Goal: Transaction & Acquisition: Purchase product/service

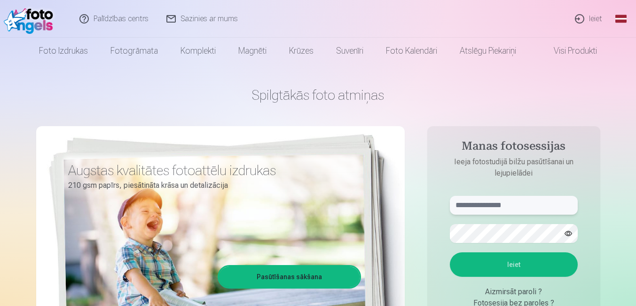
click at [511, 213] on input "text" at bounding box center [514, 205] width 128 height 19
type input "**********"
click at [450, 252] on button "Ieiet" at bounding box center [514, 264] width 128 height 24
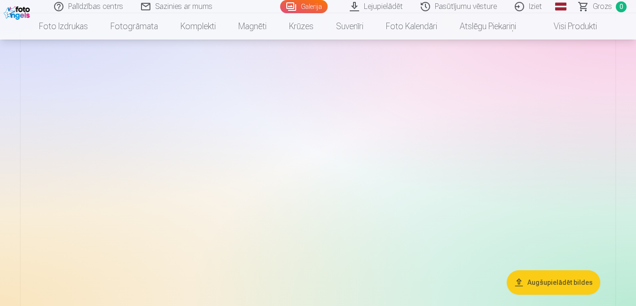
scroll to position [4987, 0]
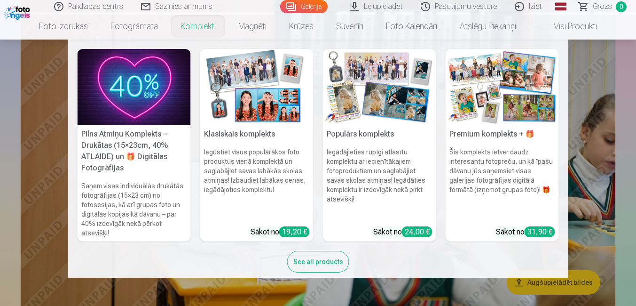
click at [203, 29] on link "Komplekti" at bounding box center [198, 26] width 58 height 26
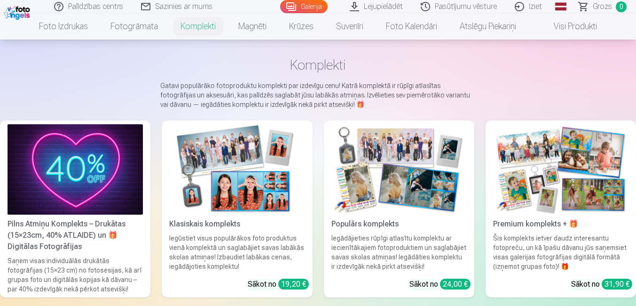
scroll to position [56, 0]
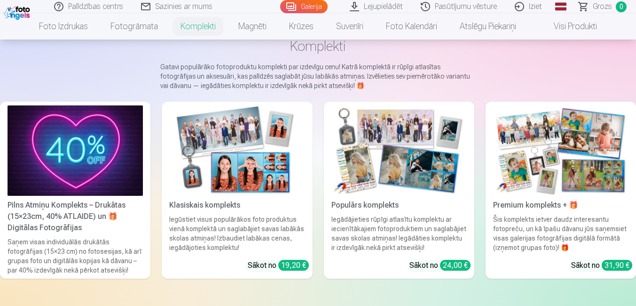
click at [576, 24] on link "Visi produkti" at bounding box center [568, 26] width 81 height 26
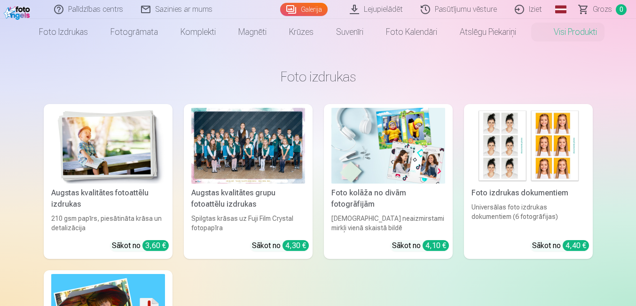
scroll to position [19, 0]
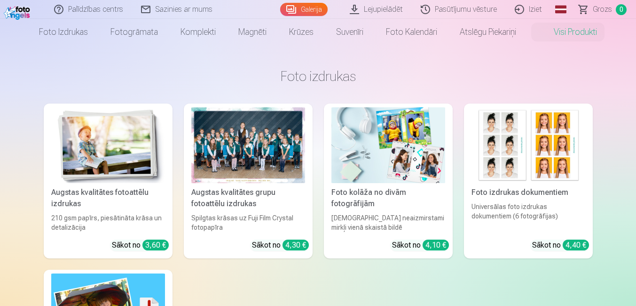
click at [140, 155] on img at bounding box center [108, 145] width 114 height 76
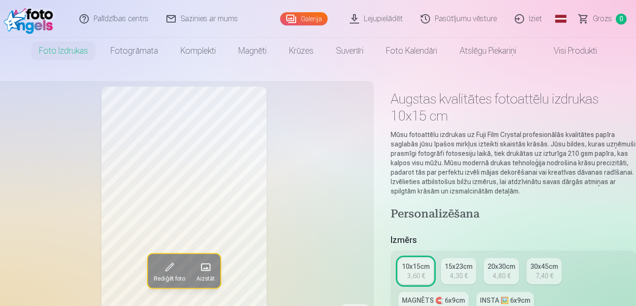
click at [561, 50] on link "Visi produkti" at bounding box center [568, 51] width 81 height 26
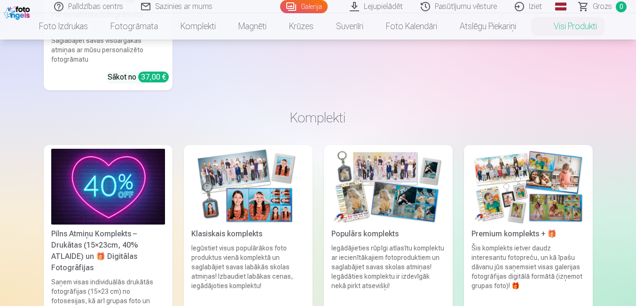
scroll to position [602, 0]
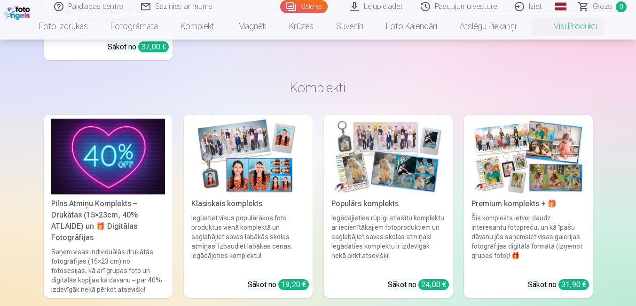
click at [518, 144] on img at bounding box center [529, 157] width 114 height 76
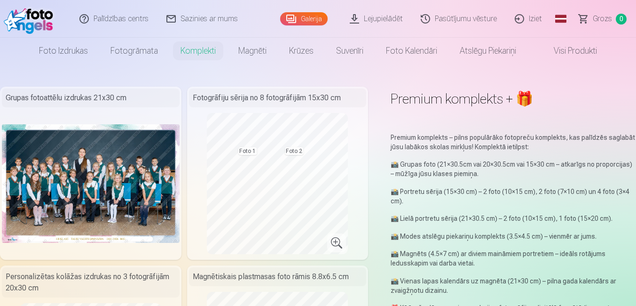
drag, startPoint x: 633, startPoint y: 111, endPoint x: 638, endPoint y: 21, distance: 90.5
click at [636, 21] on html "Palīdzības centrs Sazinies ar mums Galerija Lejupielādēt Pasūtījumu vēsture Izi…" at bounding box center [318, 153] width 636 height 306
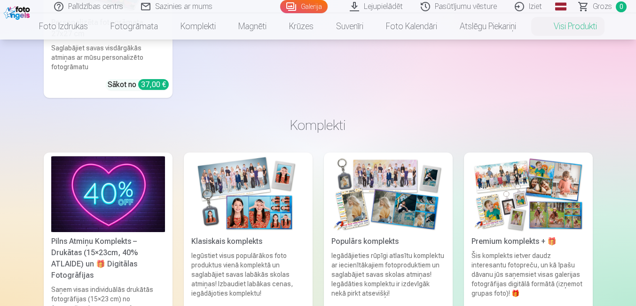
scroll to position [583, 0]
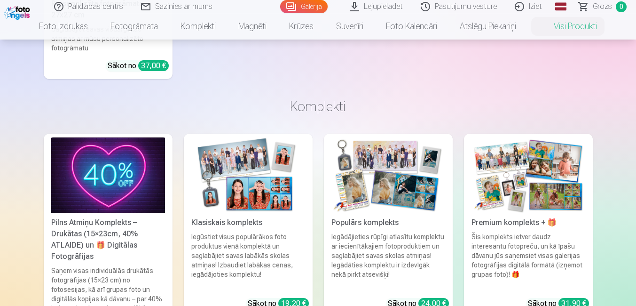
click at [264, 190] on img at bounding box center [248, 175] width 114 height 76
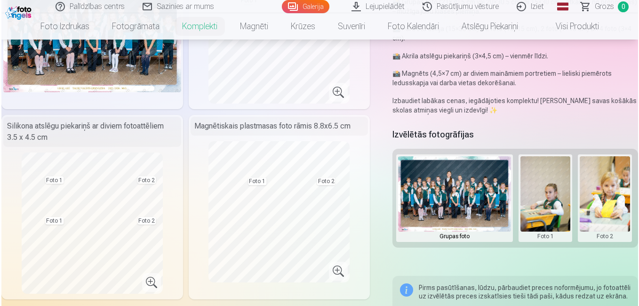
scroll to position [169, 0]
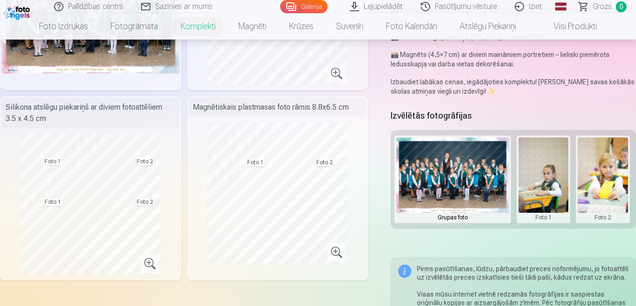
click at [550, 181] on button at bounding box center [544, 179] width 50 height 84
click at [550, 181] on button "Nomainiet foto" at bounding box center [543, 179] width 77 height 26
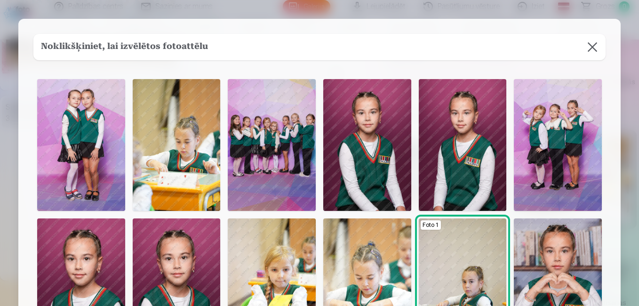
click at [370, 136] on img at bounding box center [367, 145] width 88 height 132
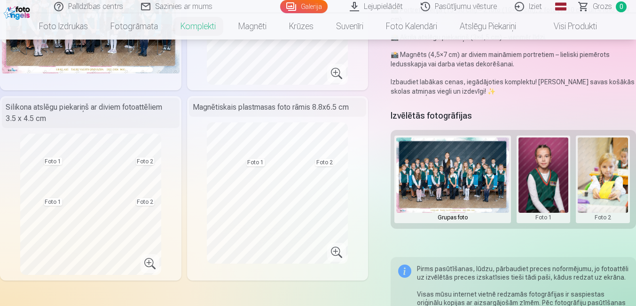
click at [605, 167] on button at bounding box center [603, 179] width 50 height 84
click at [595, 182] on button "Nomainiet foto" at bounding box center [596, 179] width 77 height 26
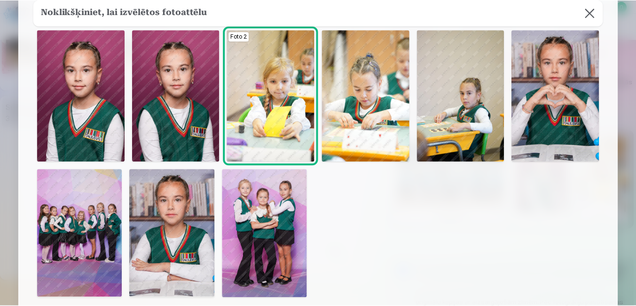
scroll to position [207, 0]
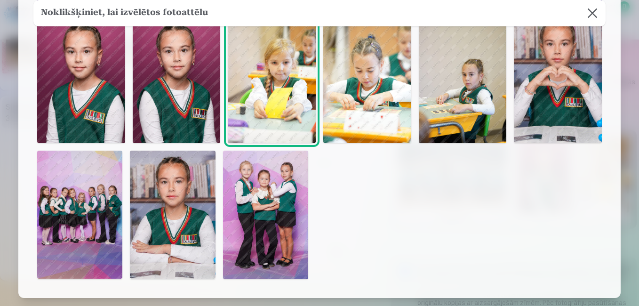
click at [177, 226] on img at bounding box center [172, 215] width 85 height 128
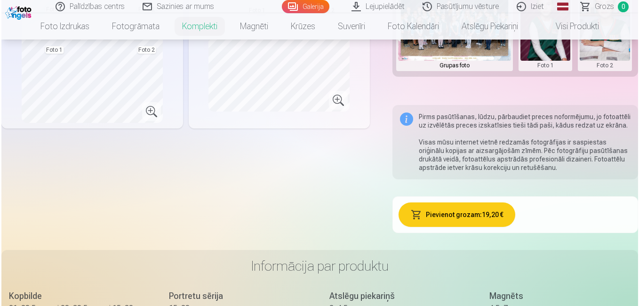
scroll to position [376, 0]
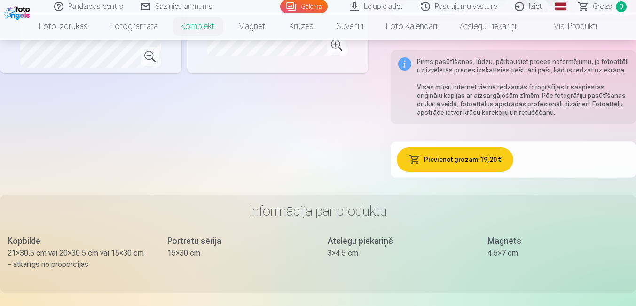
click at [453, 156] on button "Pievienot grozam : 19,20 €" at bounding box center [455, 159] width 117 height 24
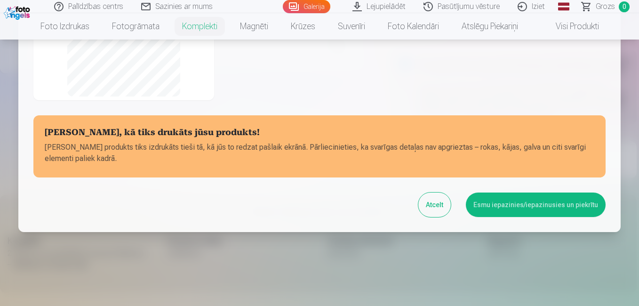
scroll to position [234, 0]
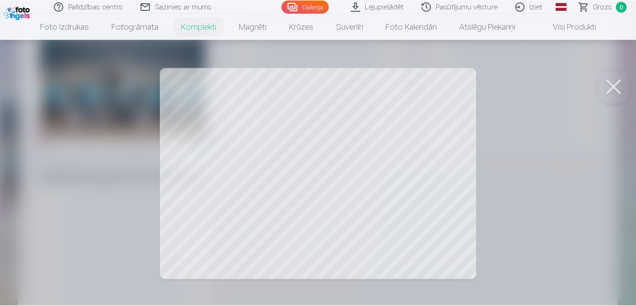
scroll to position [26, 0]
click at [614, 90] on button at bounding box center [616, 87] width 38 height 38
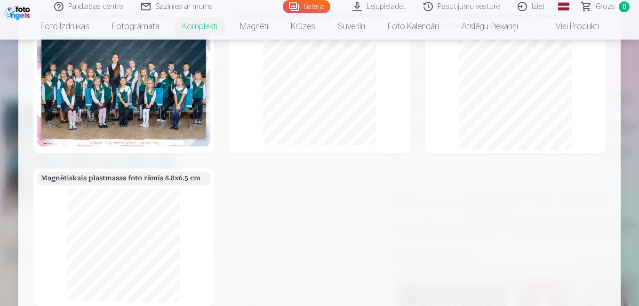
click at [627, 85] on div at bounding box center [319, 153] width 639 height 306
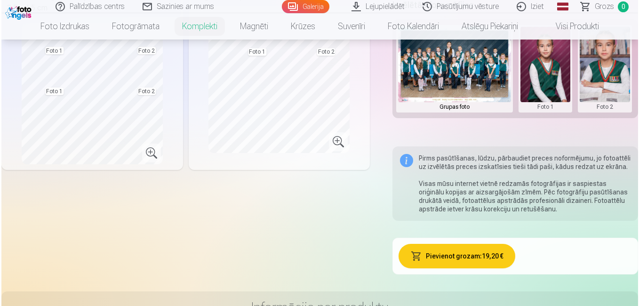
scroll to position [282, 0]
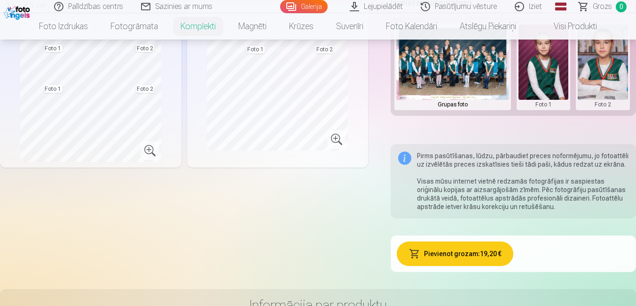
click at [459, 252] on button "Pievienot grozam : 19,20 €" at bounding box center [455, 253] width 117 height 24
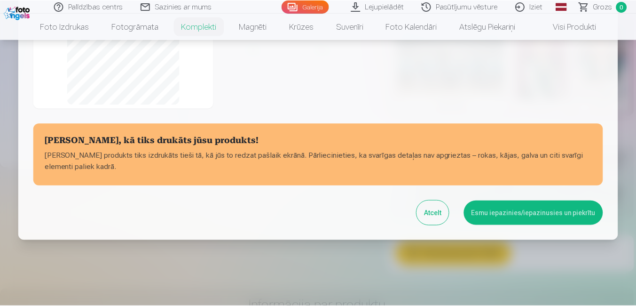
scroll to position [234, 0]
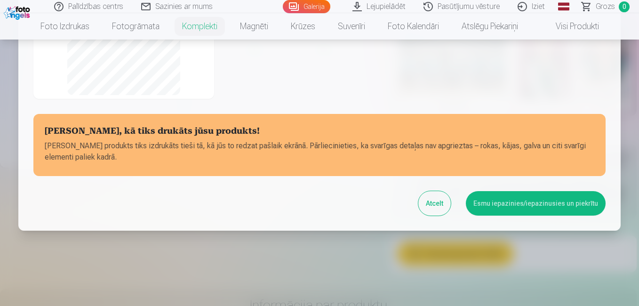
click at [529, 211] on button "Esmu iepazinies/iepazinusies un piekrītu" at bounding box center [536, 203] width 140 height 24
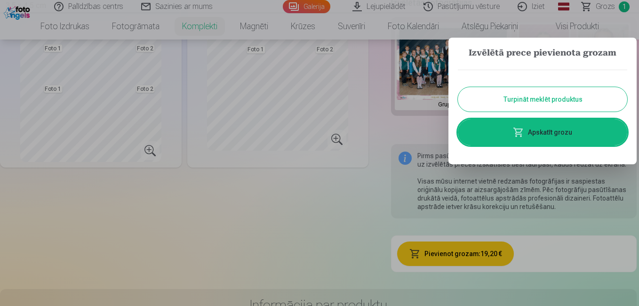
click at [547, 103] on button "Turpināt meklēt produktus" at bounding box center [542, 99] width 169 height 24
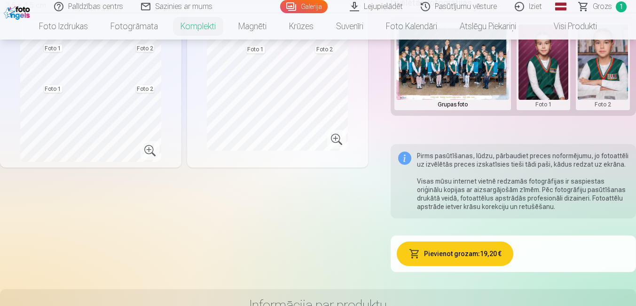
click at [580, 29] on link "Visi produkti" at bounding box center [568, 26] width 81 height 26
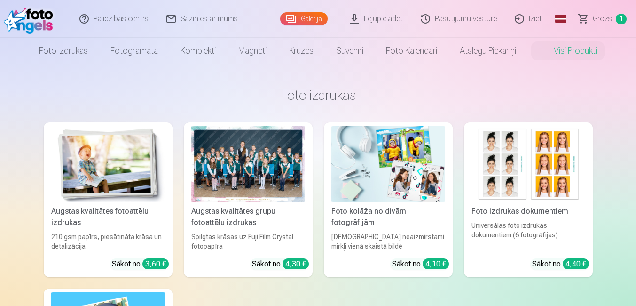
click at [382, 173] on img at bounding box center [389, 164] width 114 height 76
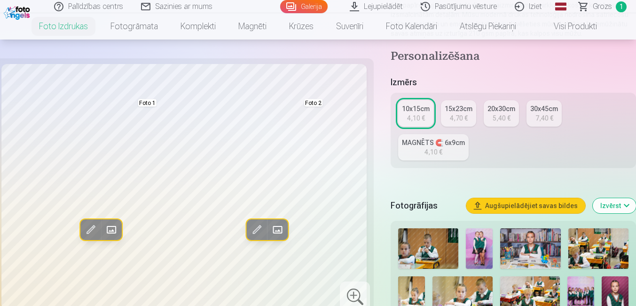
scroll to position [151, 0]
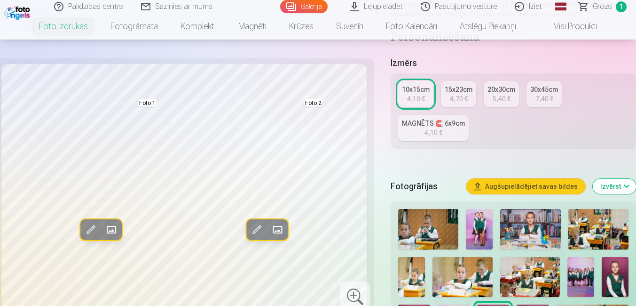
click at [473, 219] on img at bounding box center [479, 229] width 27 height 40
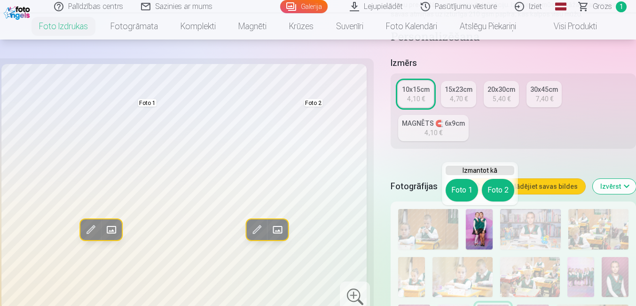
click at [473, 219] on img at bounding box center [479, 229] width 27 height 40
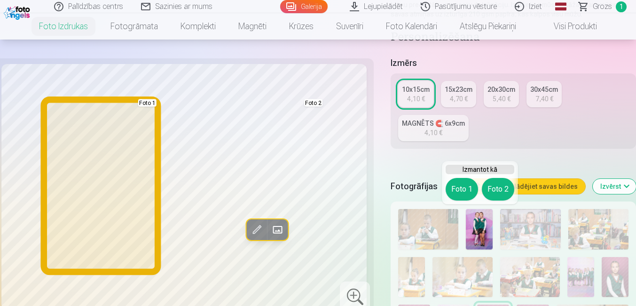
click at [459, 191] on button "Foto 1" at bounding box center [462, 189] width 32 height 23
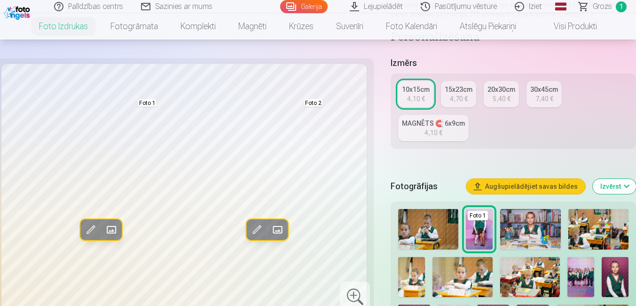
click at [459, 191] on h5 "Fotogrāfijas" at bounding box center [425, 186] width 68 height 13
click at [458, 190] on h5 "Fotogrāfijas" at bounding box center [425, 186] width 68 height 13
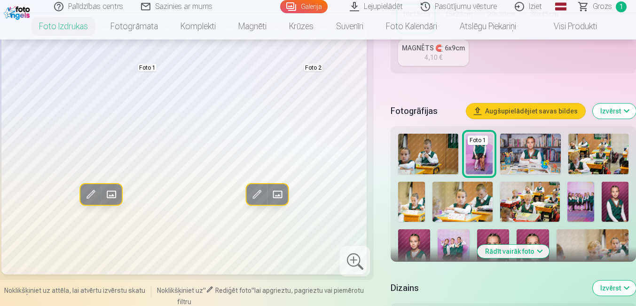
scroll to position [245, 0]
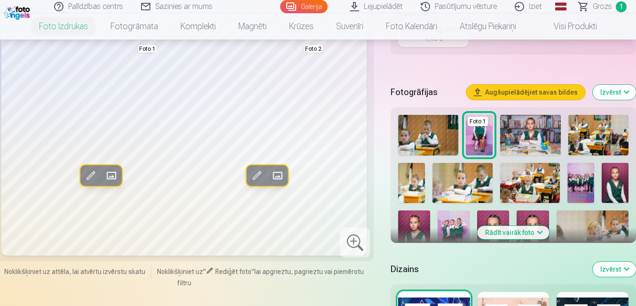
click at [520, 230] on button "Rādīt vairāk foto" at bounding box center [514, 232] width 72 height 13
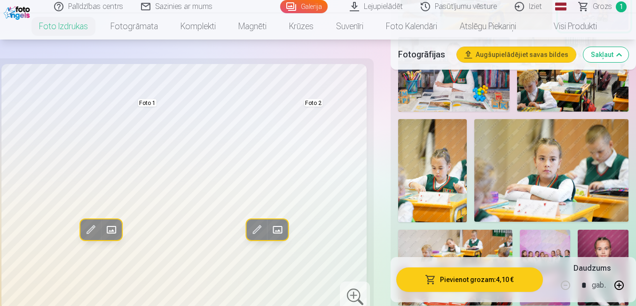
scroll to position [602, 0]
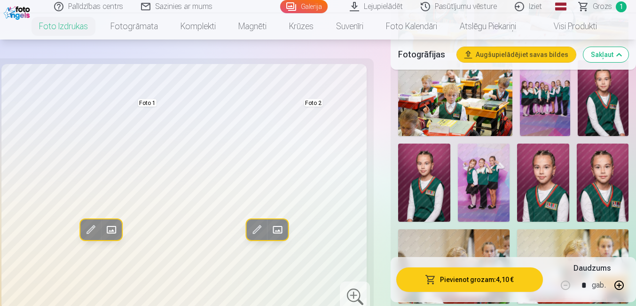
click at [557, 117] on img at bounding box center [545, 98] width 51 height 76
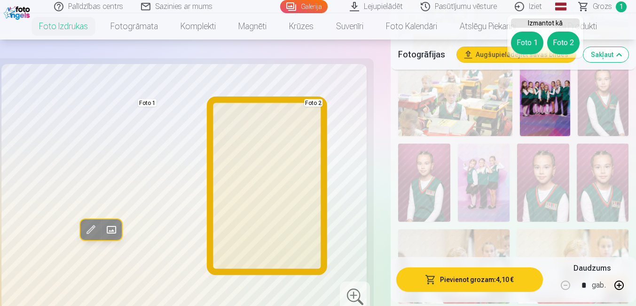
click at [560, 50] on button "Foto 2" at bounding box center [564, 43] width 32 height 23
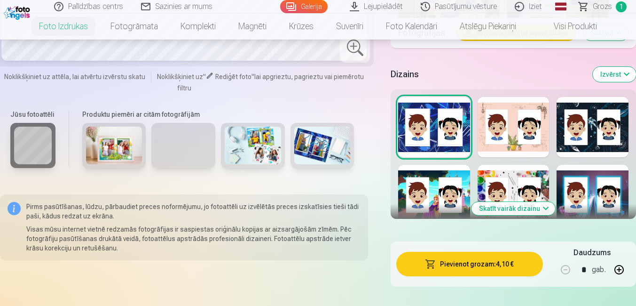
scroll to position [1246, 0]
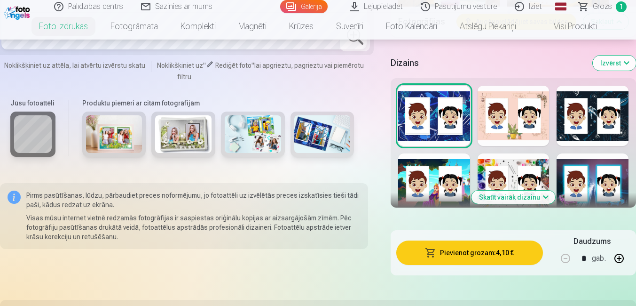
click at [513, 196] on button "Skatīt vairāk dizainu" at bounding box center [514, 197] width 84 height 13
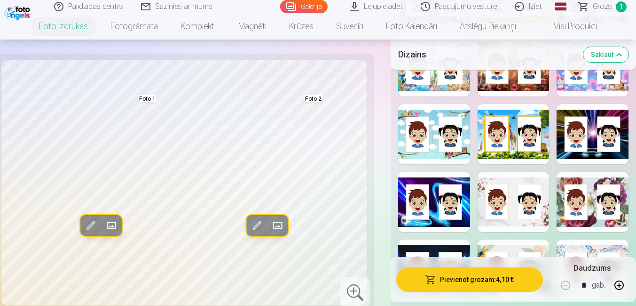
scroll to position [1566, 0]
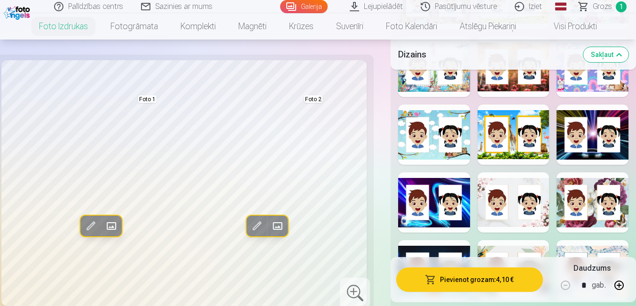
click at [538, 194] on div at bounding box center [514, 202] width 72 height 60
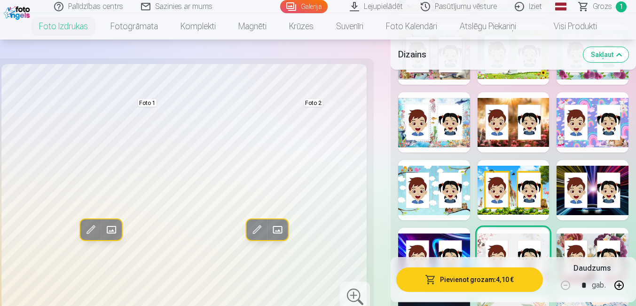
scroll to position [1510, 0]
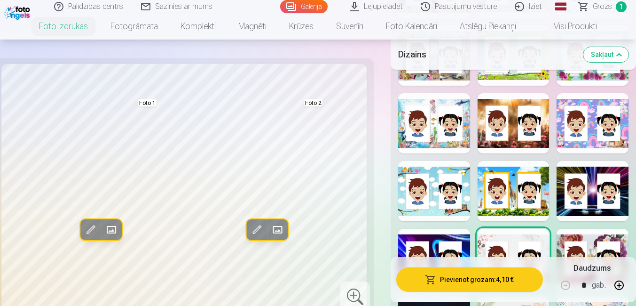
click at [511, 129] on div at bounding box center [514, 123] width 72 height 60
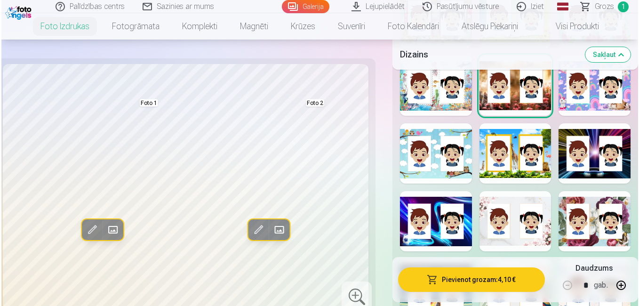
scroll to position [1566, 0]
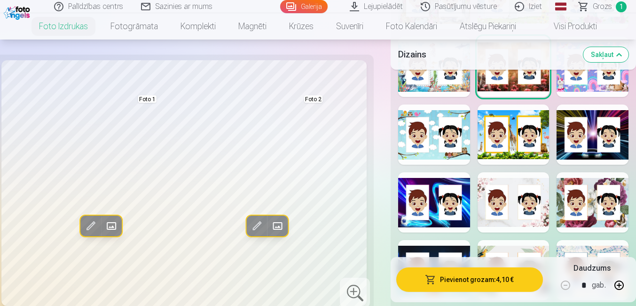
click at [490, 280] on button "Pievienot grozam : 4,10 €" at bounding box center [470, 279] width 147 height 24
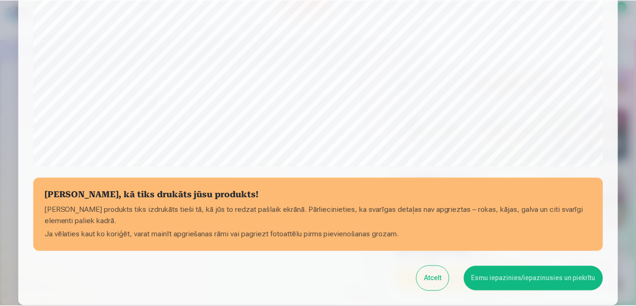
scroll to position [315, 0]
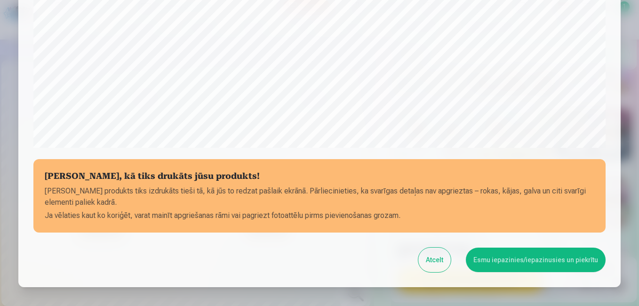
click at [515, 262] on button "Esmu iepazinies/iepazinusies un piekrītu" at bounding box center [536, 259] width 140 height 24
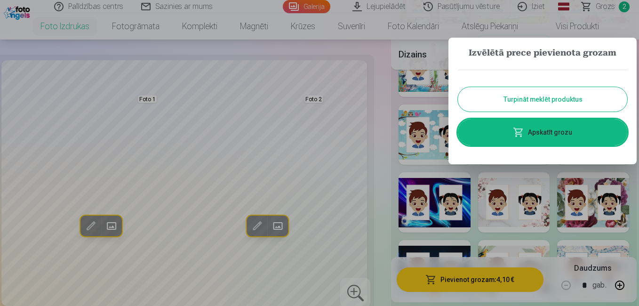
click at [579, 100] on button "Turpināt meklēt produktus" at bounding box center [542, 99] width 169 height 24
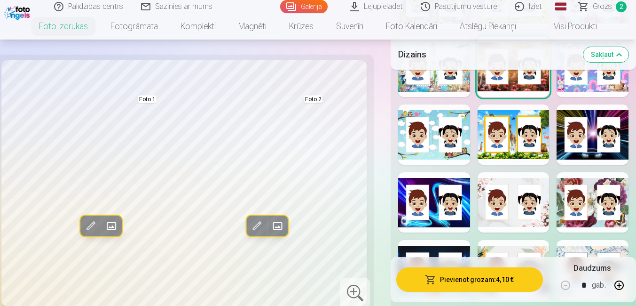
click at [567, 26] on link "Visi produkti" at bounding box center [568, 26] width 81 height 26
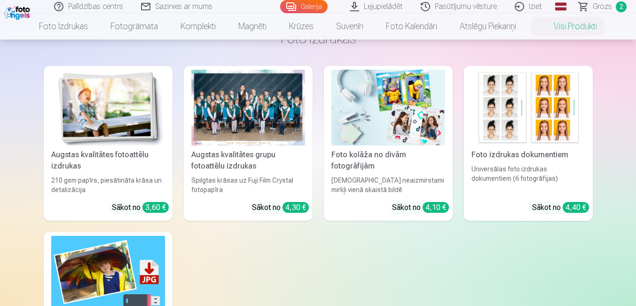
scroll to position [38, 0]
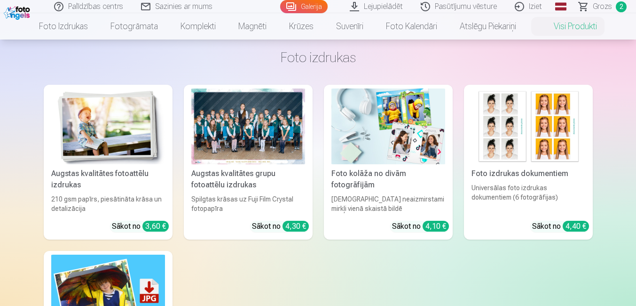
click at [101, 120] on img at bounding box center [108, 126] width 114 height 76
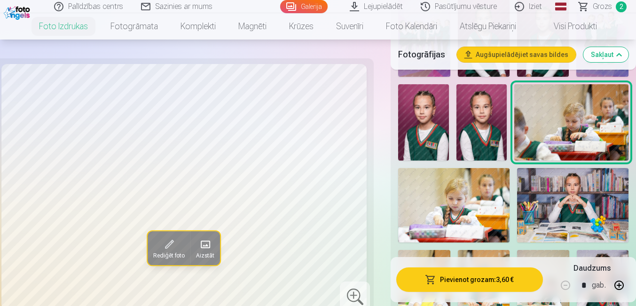
scroll to position [790, 0]
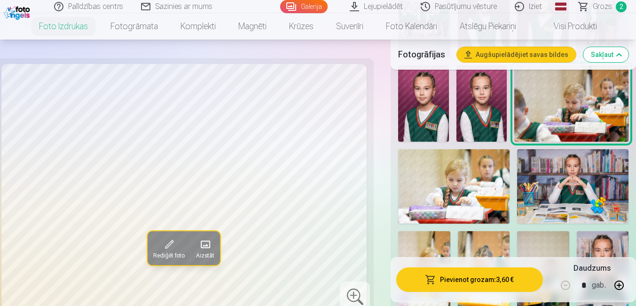
click at [565, 185] on img at bounding box center [572, 186] width 111 height 74
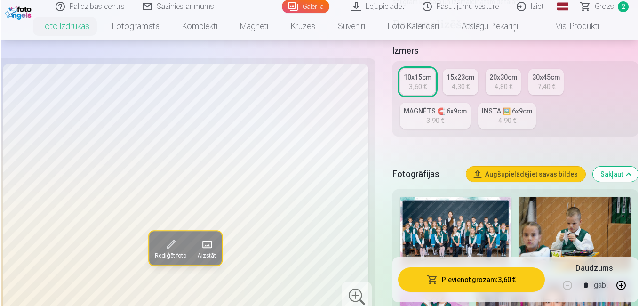
scroll to position [188, 0]
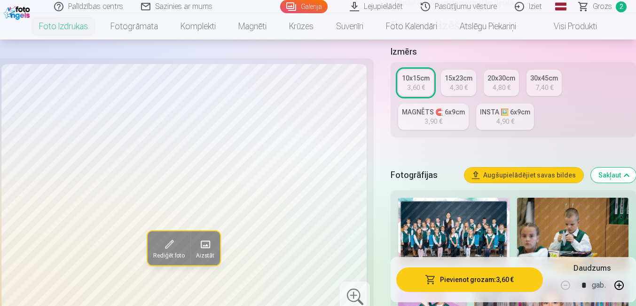
click at [486, 277] on button "Pievienot grozam : 3,60 €" at bounding box center [470, 279] width 147 height 24
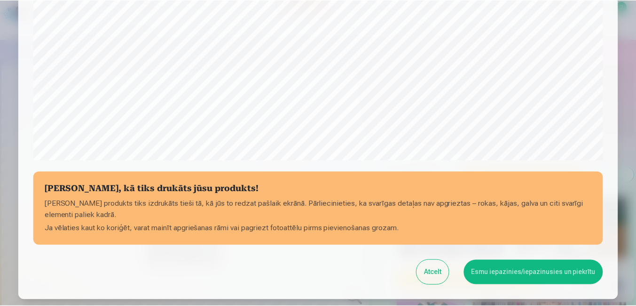
scroll to position [334, 0]
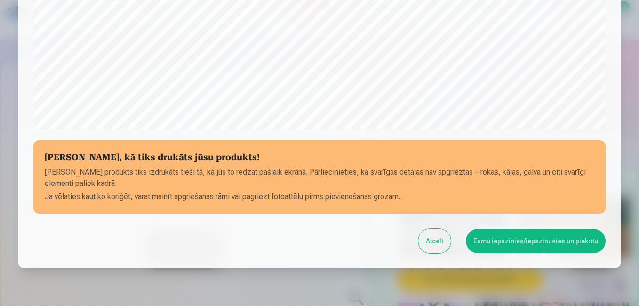
click at [527, 242] on button "Esmu iepazinies/iepazinusies un piekrītu" at bounding box center [536, 241] width 140 height 24
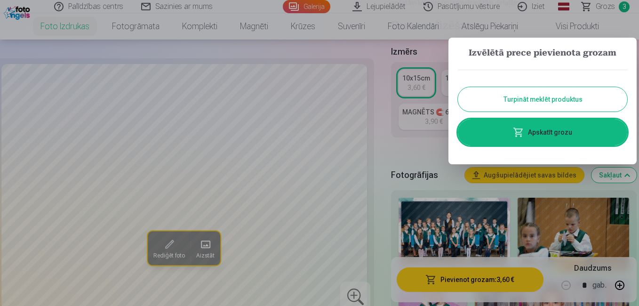
click at [551, 137] on link "Apskatīt grozu" at bounding box center [542, 132] width 169 height 26
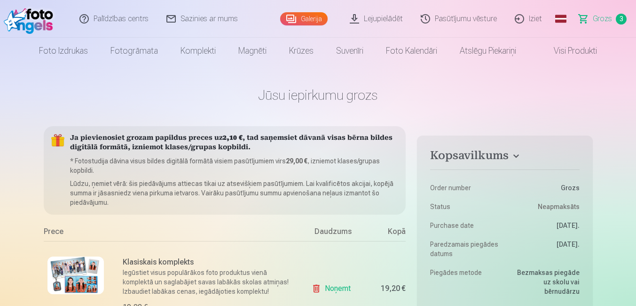
click at [576, 49] on link "Visi produkti" at bounding box center [568, 51] width 81 height 26
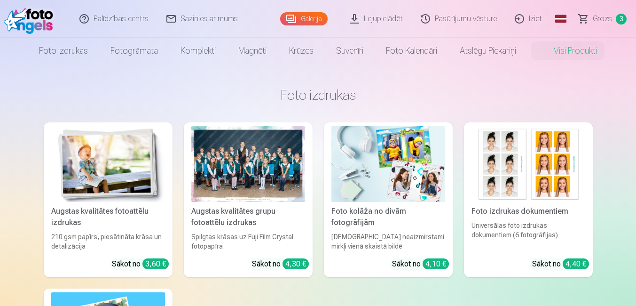
click at [129, 184] on img at bounding box center [108, 164] width 114 height 76
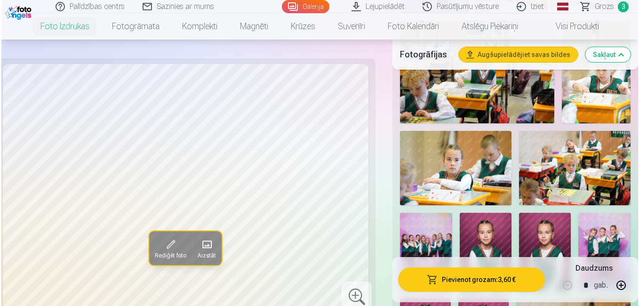
scroll to position [565, 0]
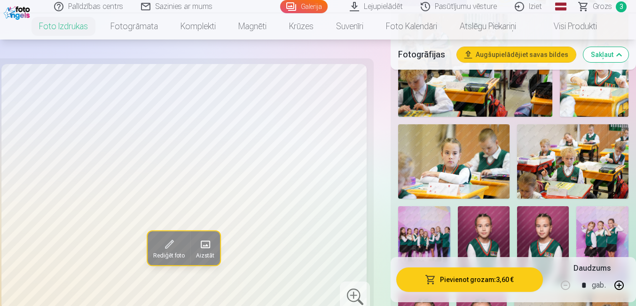
click at [473, 145] on img at bounding box center [453, 161] width 111 height 74
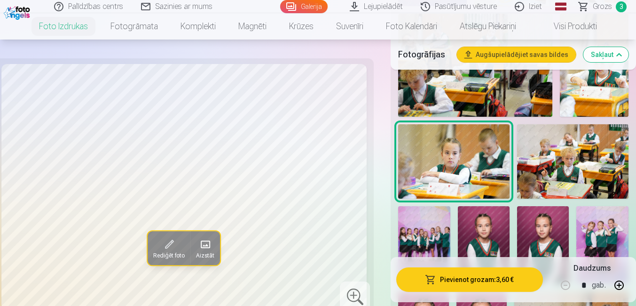
click at [503, 278] on button "Pievienot grozam : 3,60 €" at bounding box center [470, 279] width 147 height 24
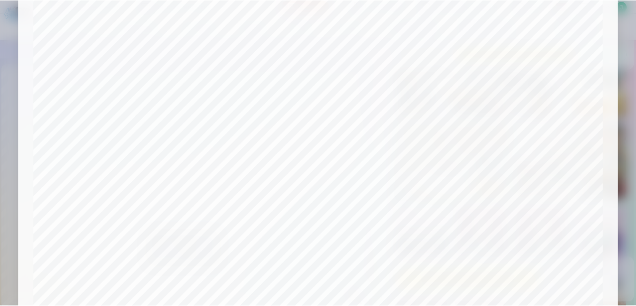
scroll to position [372, 0]
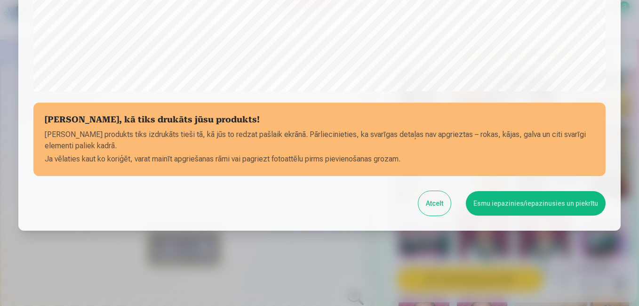
click at [553, 206] on button "Esmu iepazinies/iepazinusies un piekrītu" at bounding box center [536, 203] width 140 height 24
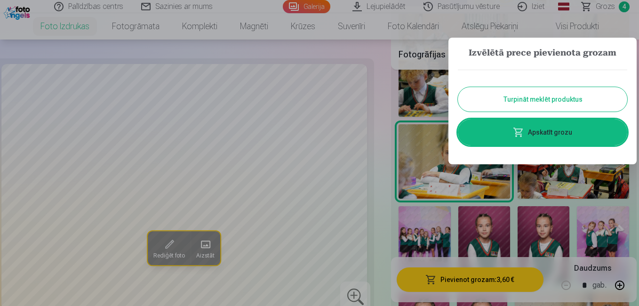
click at [555, 130] on link "Apskatīt grozu" at bounding box center [542, 132] width 169 height 26
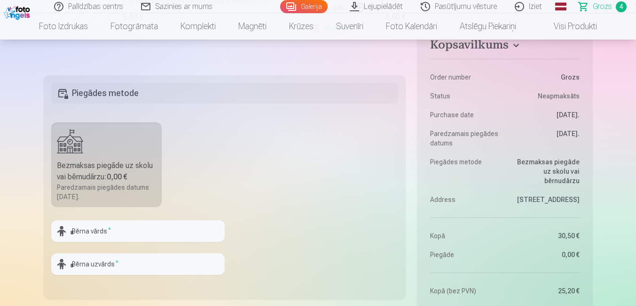
scroll to position [565, 0]
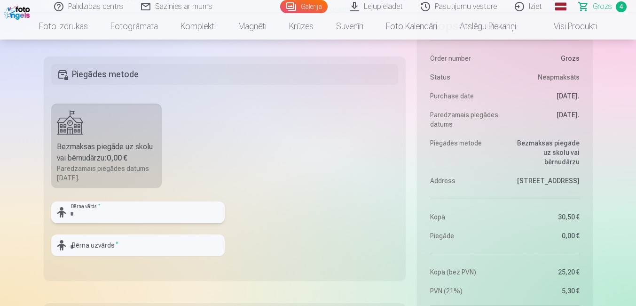
click at [150, 217] on input "text" at bounding box center [138, 212] width 174 height 22
type input "****"
type input "**********"
click at [242, 259] on fieldset "**********" at bounding box center [225, 168] width 363 height 224
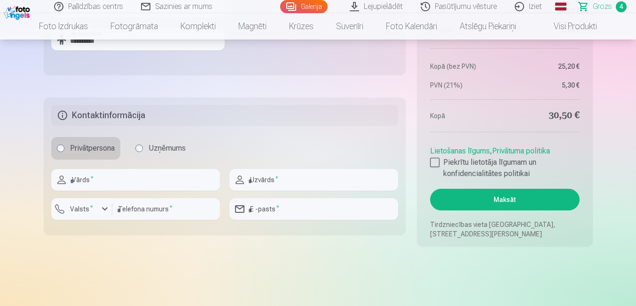
scroll to position [772, 0]
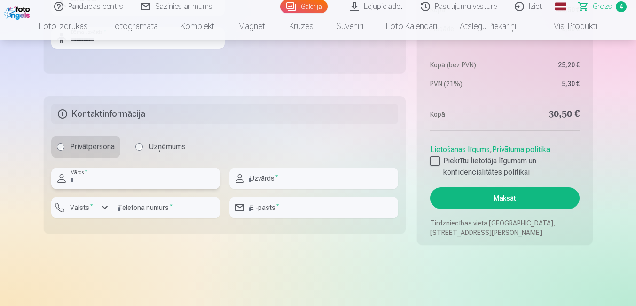
click at [150, 180] on input "text" at bounding box center [135, 178] width 169 height 22
type input "****"
type input "**********"
click at [103, 208] on div "button" at bounding box center [104, 207] width 11 height 11
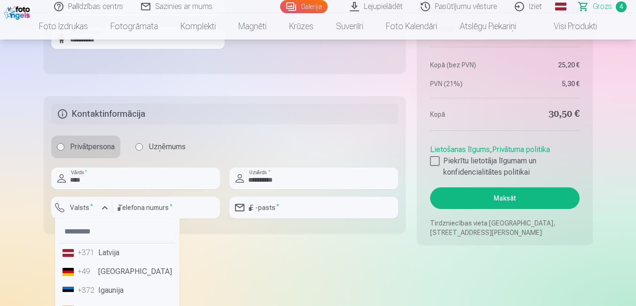
click at [102, 254] on li "+371 Latvija" at bounding box center [117, 252] width 117 height 19
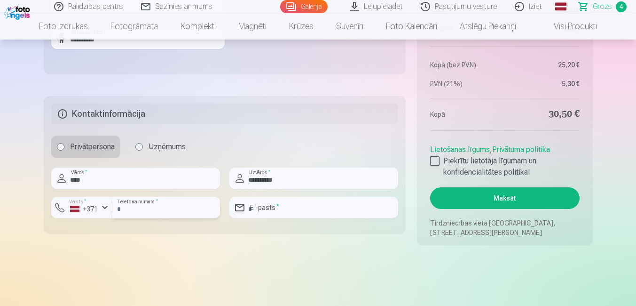
click at [160, 208] on input "number" at bounding box center [166, 208] width 108 height 22
type input "********"
click at [304, 212] on input "email" at bounding box center [314, 208] width 169 height 22
type input "**********"
click at [439, 163] on div at bounding box center [434, 160] width 9 height 9
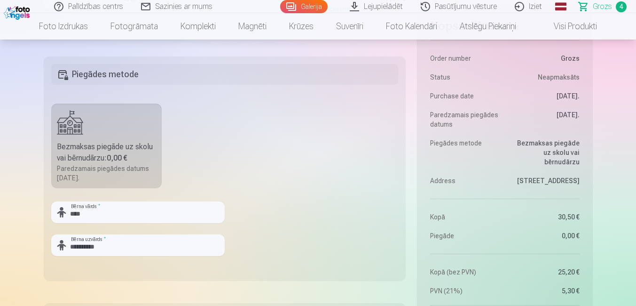
scroll to position [546, 0]
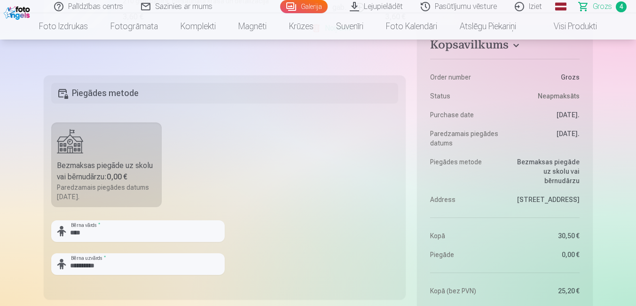
click at [137, 154] on label "Bezmaksas piegāde uz skolu vai bērnudārzu : 0,00 € Paredzamais piegādes datums …" at bounding box center [106, 164] width 111 height 85
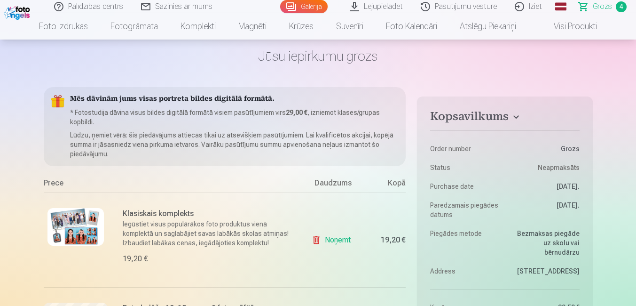
scroll to position [38, 0]
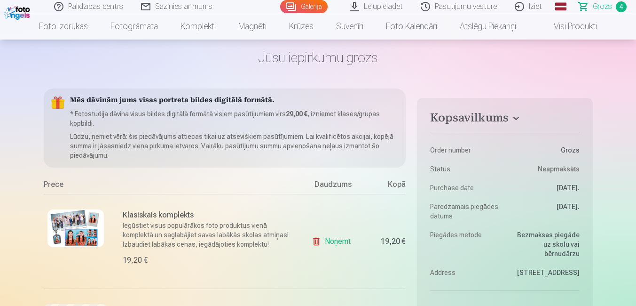
click at [59, 103] on div "Mēs dāvinām jums visas portreta bildes digitālā formātā. * Fotostudija dāvina v…" at bounding box center [225, 127] width 363 height 79
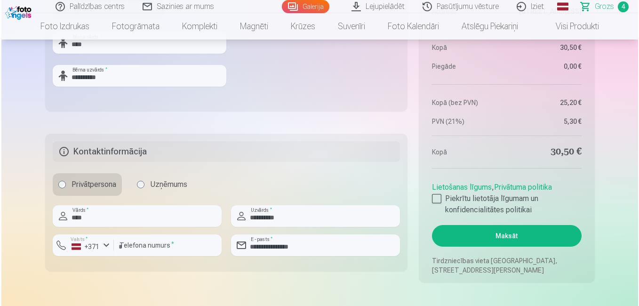
scroll to position [753, 0]
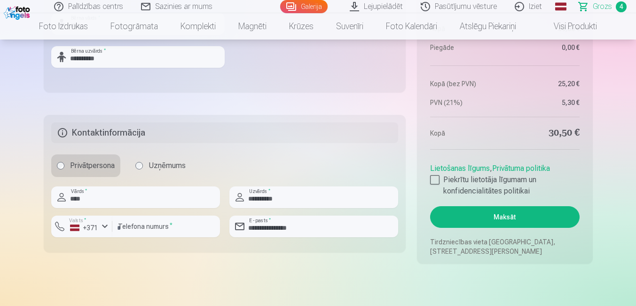
click at [529, 214] on button "Maksāt" at bounding box center [504, 217] width 149 height 22
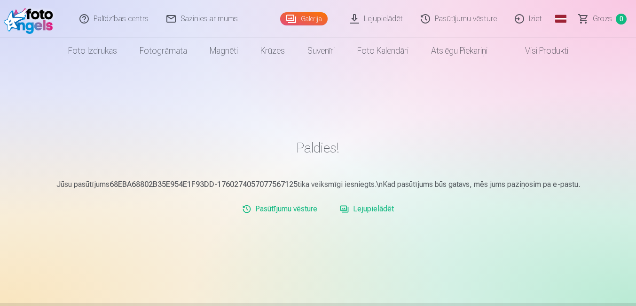
click at [380, 20] on link "Lejupielādēt" at bounding box center [377, 19] width 71 height 38
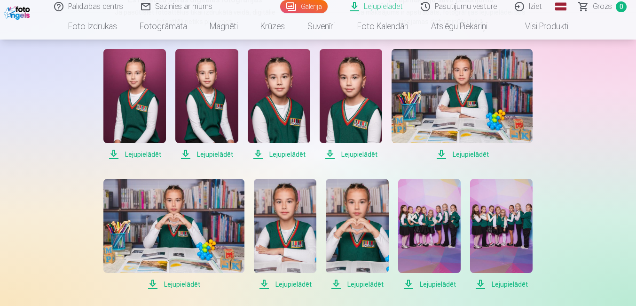
scroll to position [169, 0]
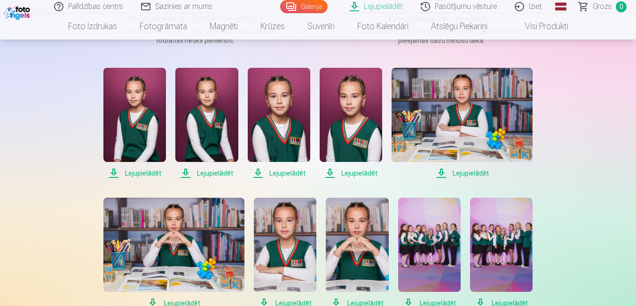
click at [219, 173] on span "Lejupielādēt" at bounding box center [206, 172] width 63 height 11
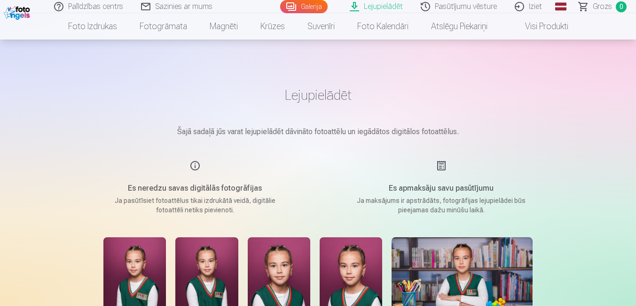
scroll to position [267, 0]
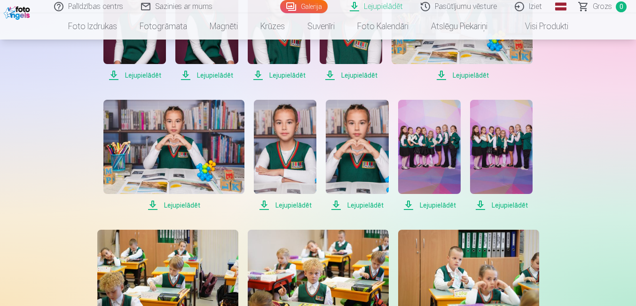
click at [522, 9] on link "Iziet" at bounding box center [529, 6] width 45 height 13
